Goal: Information Seeking & Learning: Learn about a topic

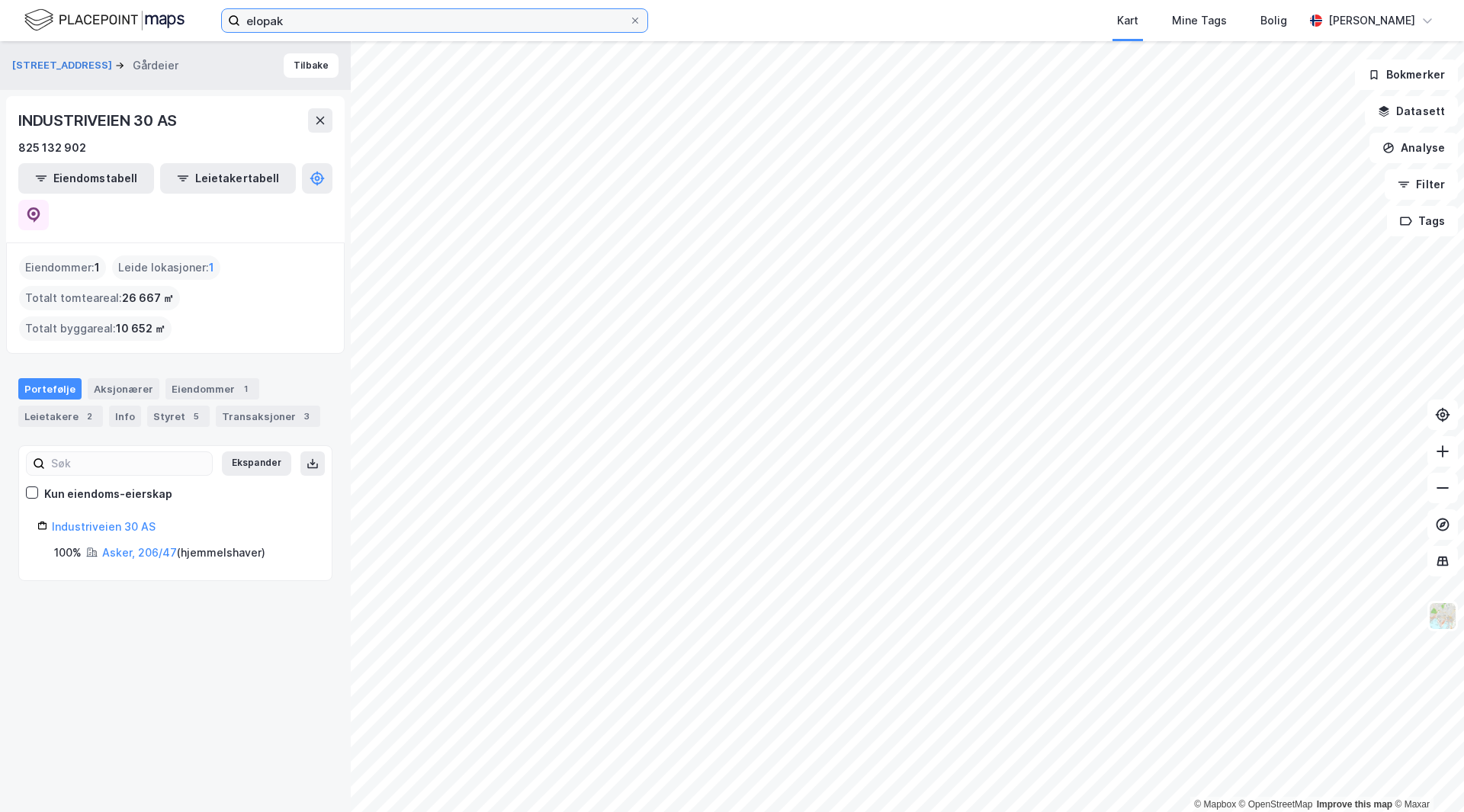
click at [335, 15] on input "elopak" at bounding box center [435, 20] width 389 height 23
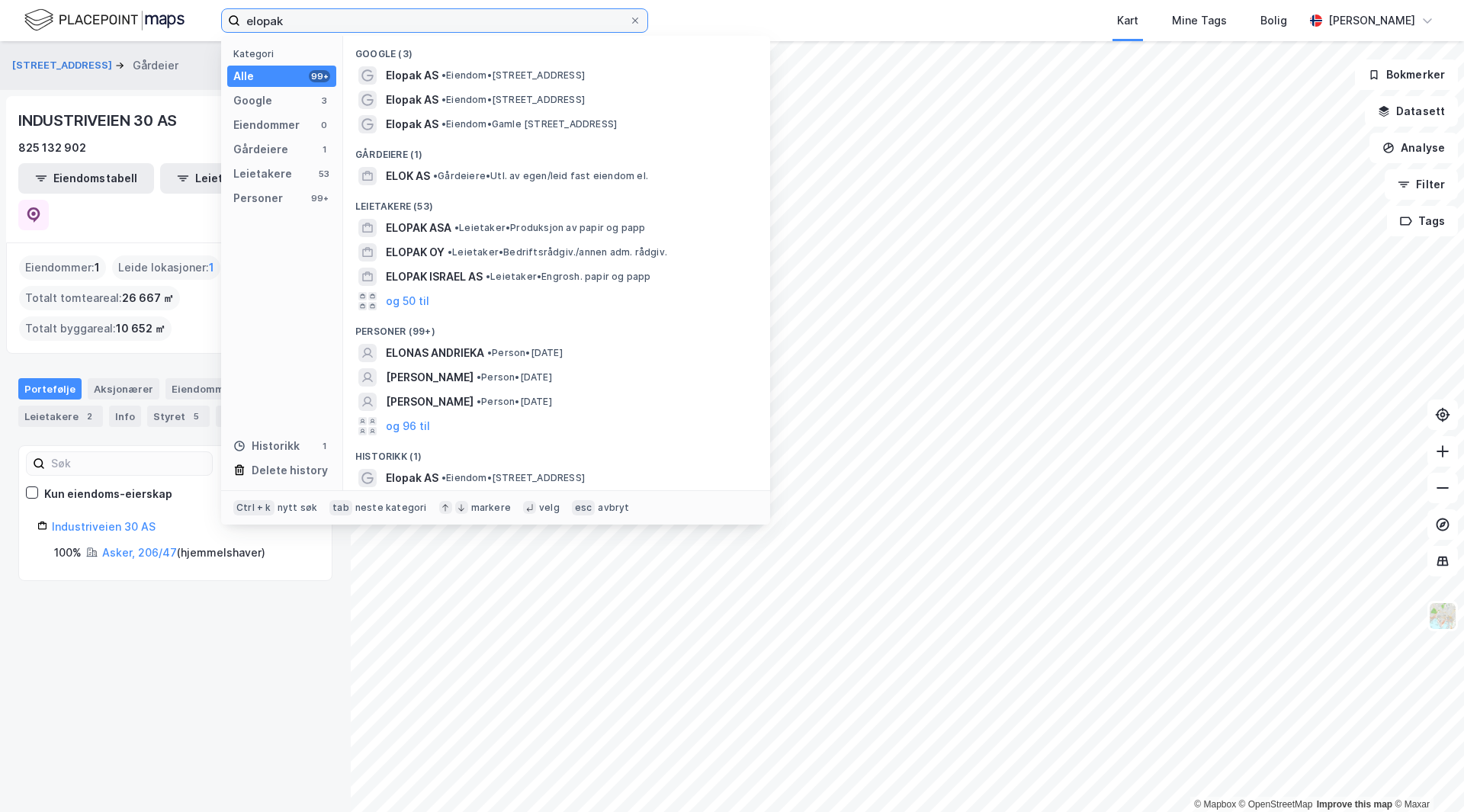
click at [335, 15] on input "elopak" at bounding box center [435, 20] width 389 height 23
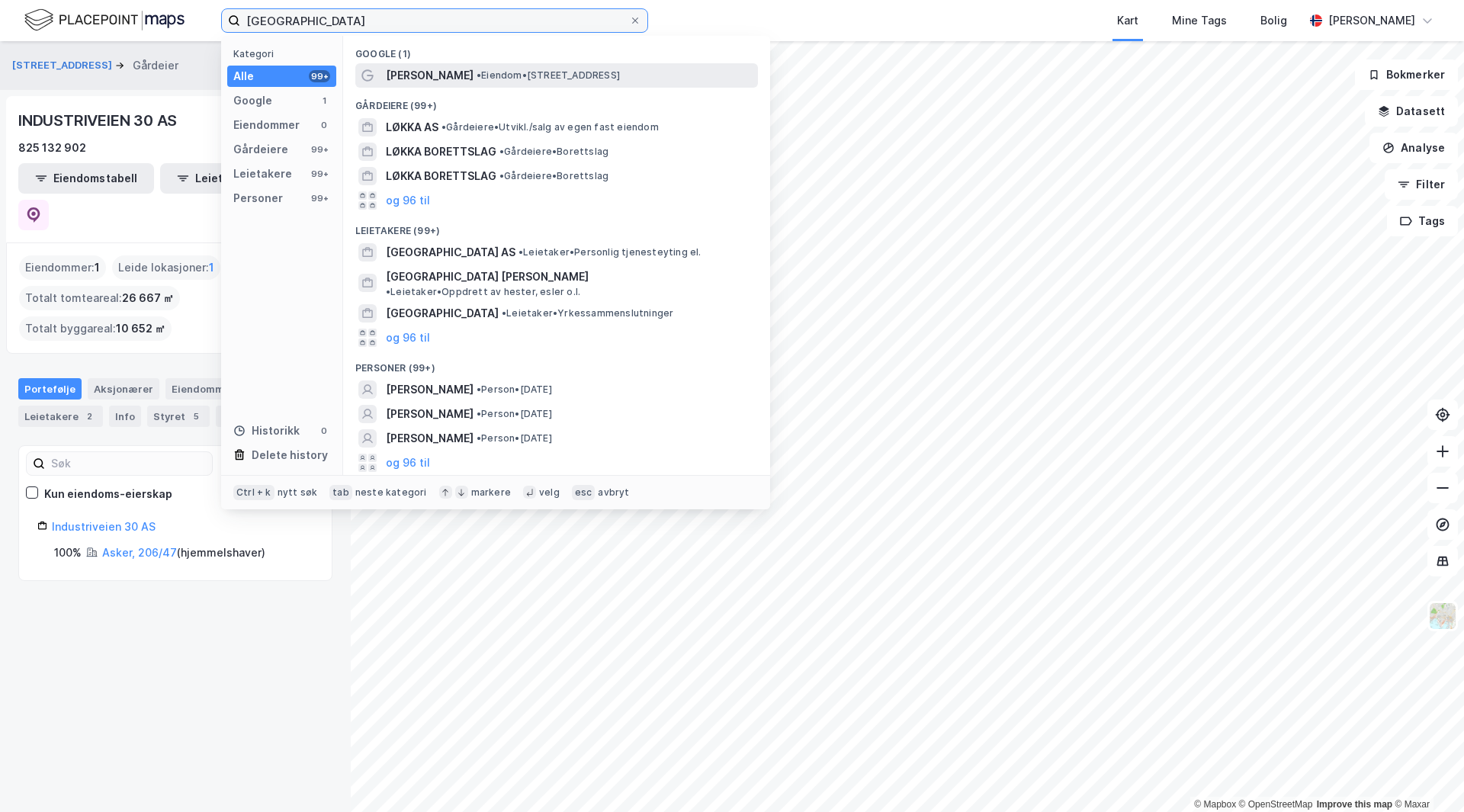
type input "[GEOGRAPHIC_DATA]"
click at [476, 69] on span "• Eiendom • [STREET_ADDRESS]" at bounding box center [548, 75] width 143 height 12
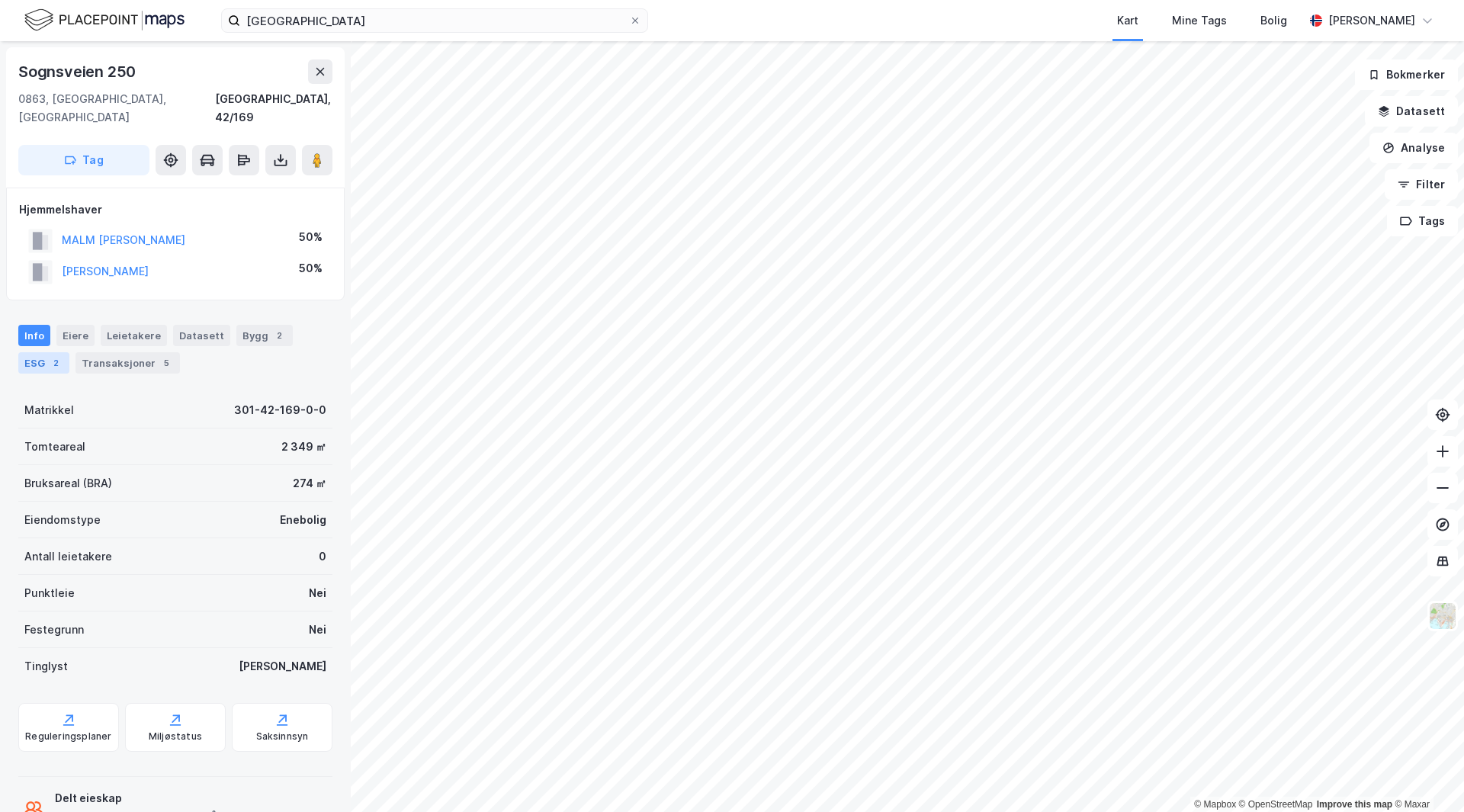
click at [53, 355] on div "2" at bounding box center [56, 363] width 15 height 15
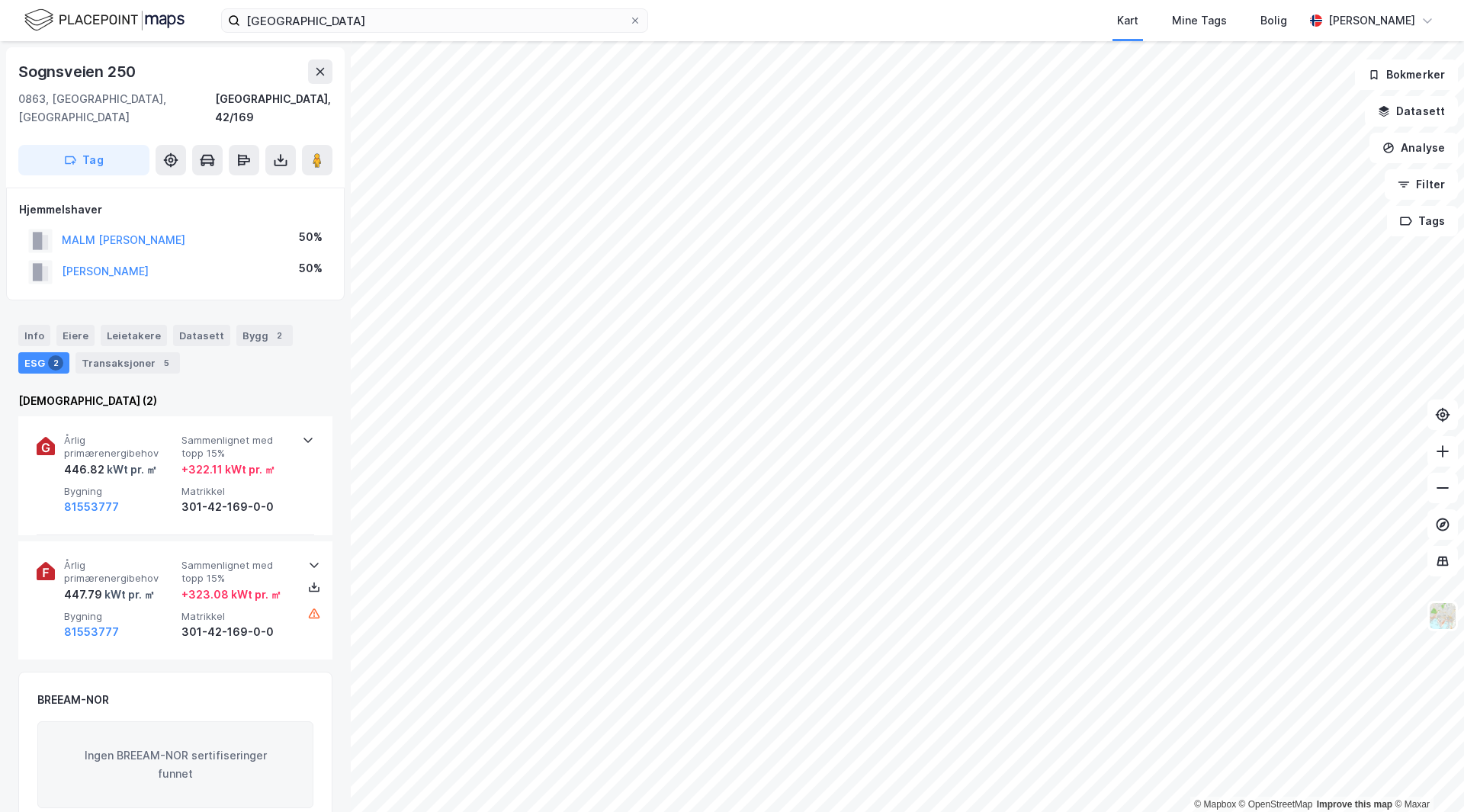
drag, startPoint x: 286, startPoint y: 681, endPoint x: 215, endPoint y: 684, distance: 71.1
click at [27, 325] on div "Info" at bounding box center [35, 335] width 32 height 21
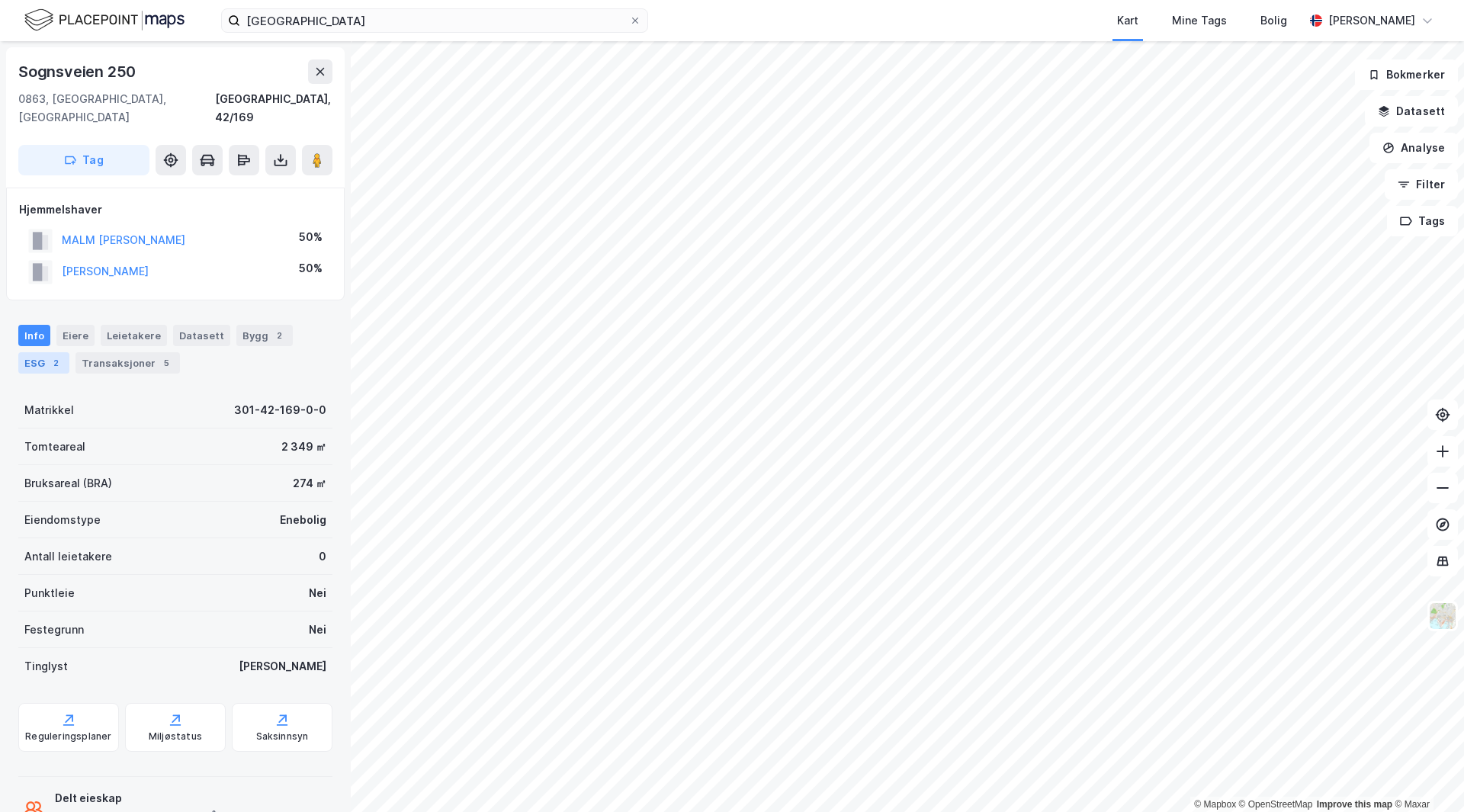
drag, startPoint x: 35, startPoint y: 346, endPoint x: 42, endPoint y: 350, distance: 8.1
click at [35, 352] on div "ESG 2" at bounding box center [44, 362] width 51 height 21
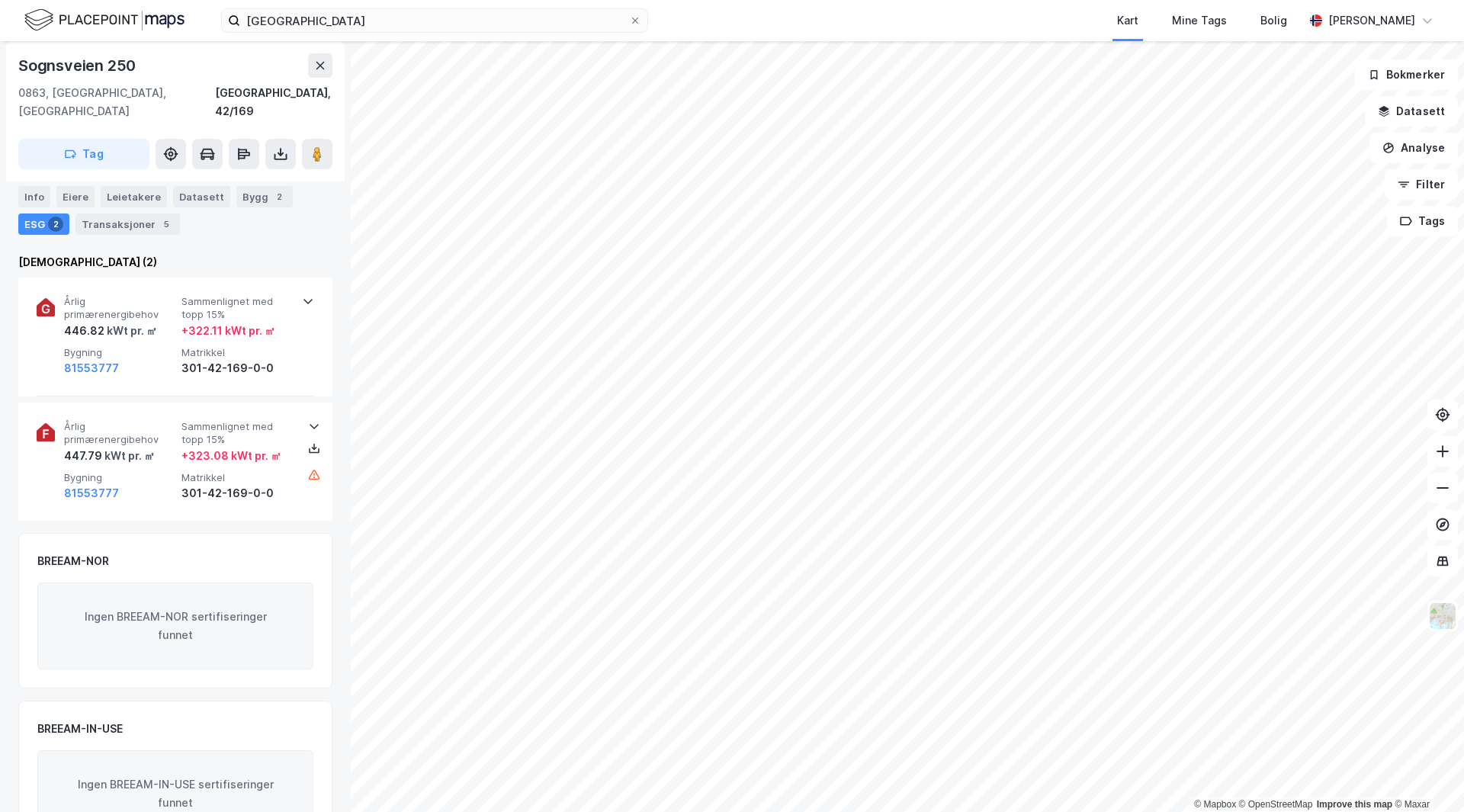
scroll to position [183, 0]
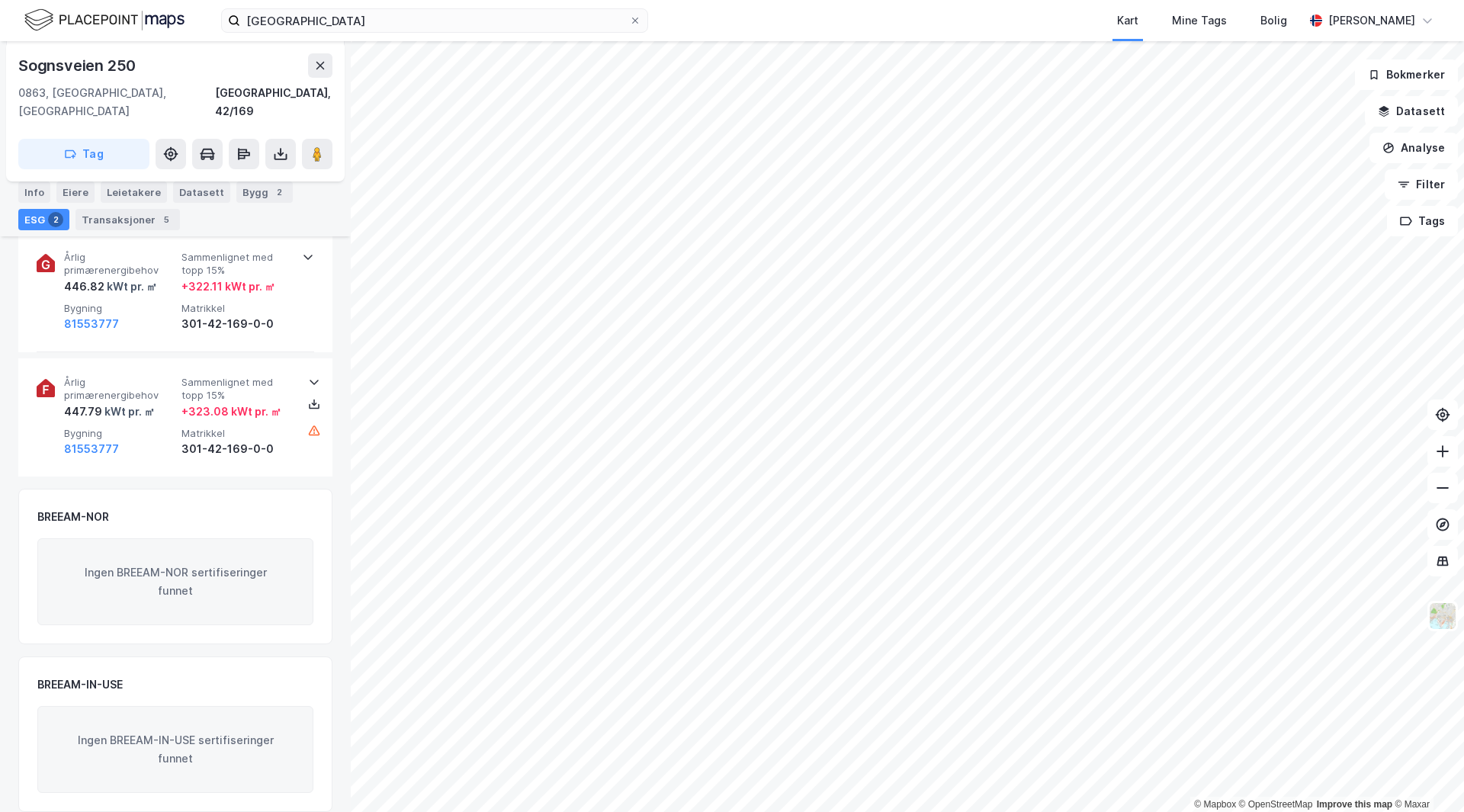
drag, startPoint x: 234, startPoint y: 556, endPoint x: 184, endPoint y: 617, distance: 78.9
click at [179, 573] on div "Ingen BREEAM-NOR sertifiseringer funnet" at bounding box center [175, 581] width 276 height 87
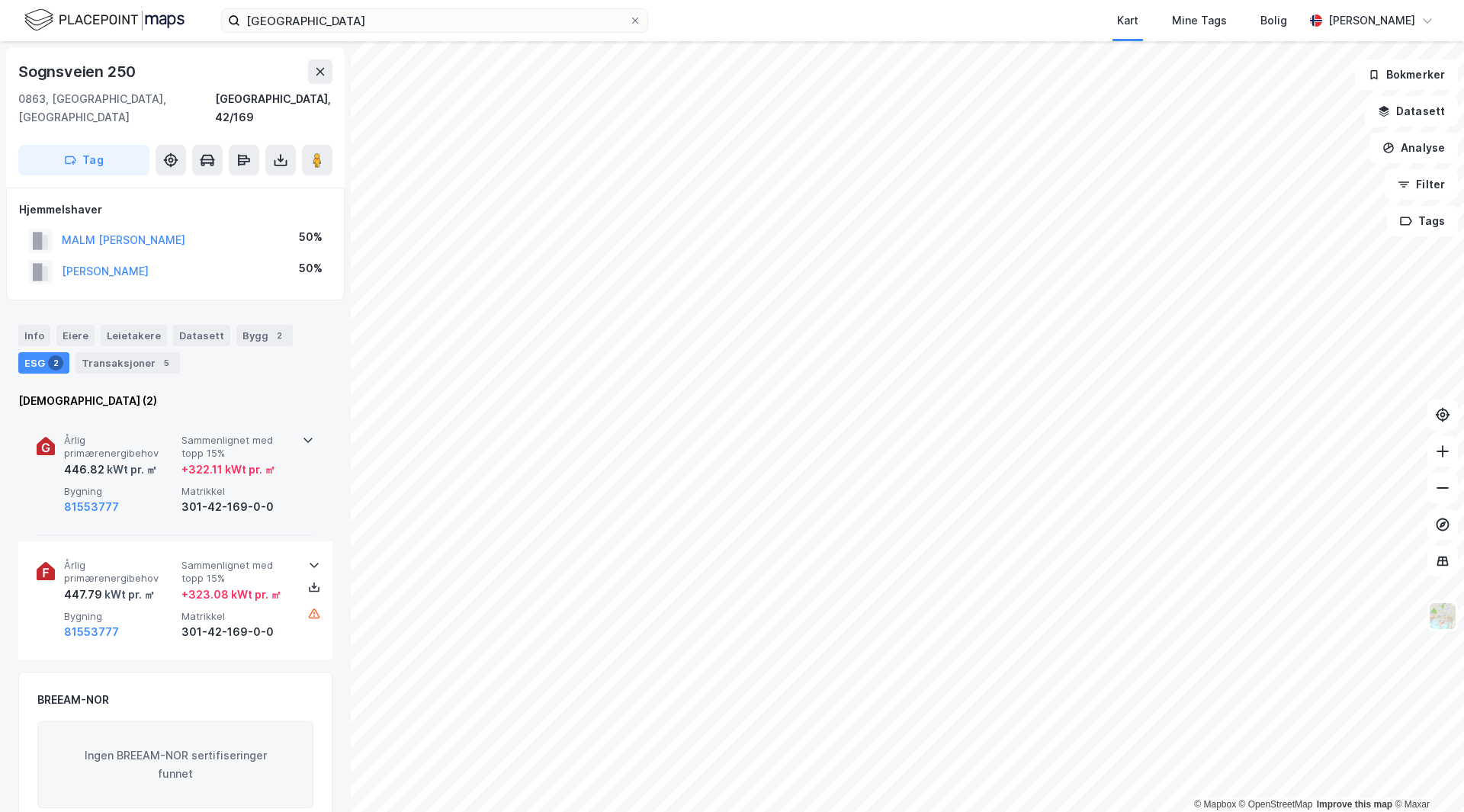
drag, startPoint x: 187, startPoint y: 638, endPoint x: 187, endPoint y: 420, distance: 218.0
click at [154, 362] on div "Info Eiere Leietakere Datasett Bygg 2 ESG 2 Transaksjoner 5 Enova (2) Årlig pri…" at bounding box center [175, 650] width 314 height 689
click at [161, 352] on div "Transaksjoner 5" at bounding box center [127, 362] width 104 height 21
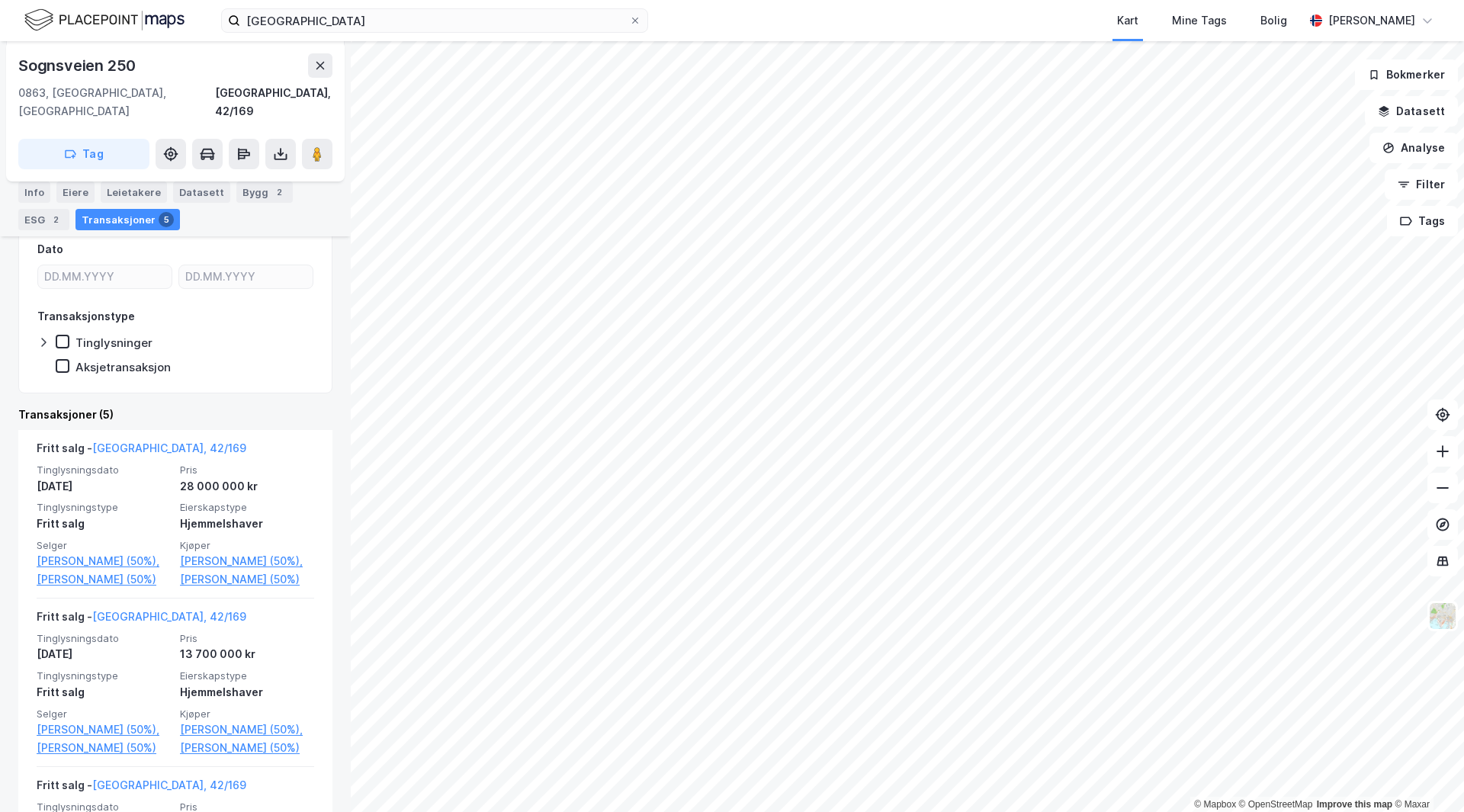
scroll to position [152, 0]
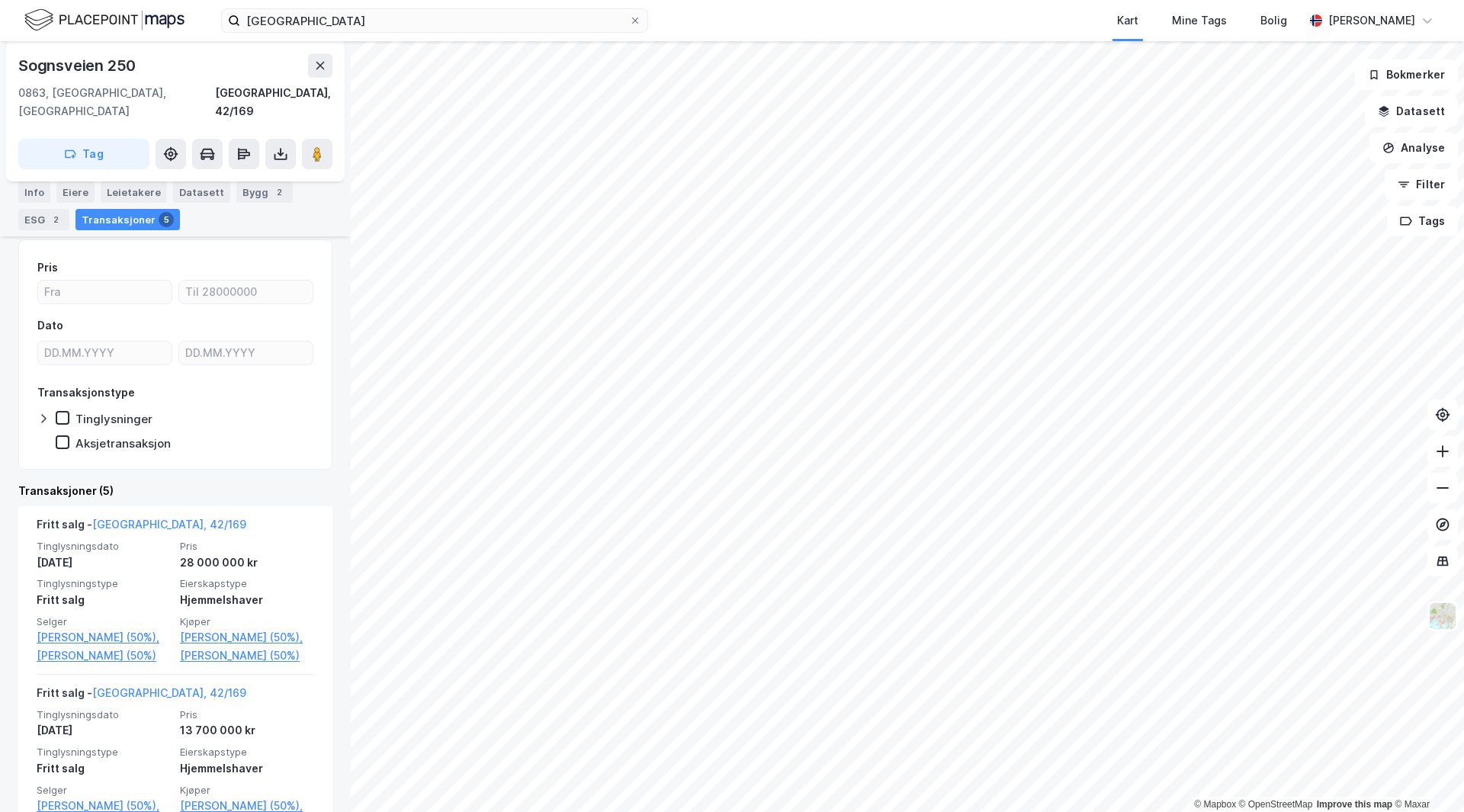
drag, startPoint x: 228, startPoint y: 466, endPoint x: 208, endPoint y: 467, distance: 20.0
